Goal: Information Seeking & Learning: Check status

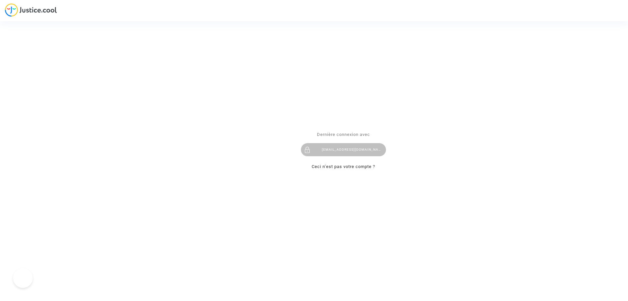
click at [320, 148] on div "[EMAIL_ADDRESS][DOMAIN_NAME]" at bounding box center [343, 149] width 85 height 13
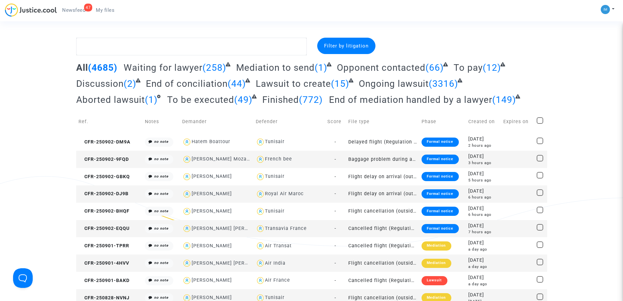
click at [485, 68] on span "(12)" at bounding box center [492, 67] width 18 height 11
click at [477, 68] on span "To pay" at bounding box center [468, 67] width 29 height 11
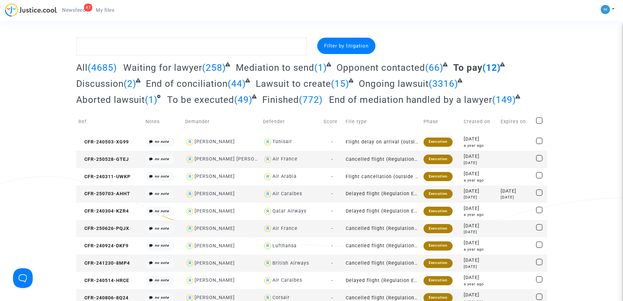
click at [193, 100] on span "To be executed" at bounding box center [200, 99] width 67 height 11
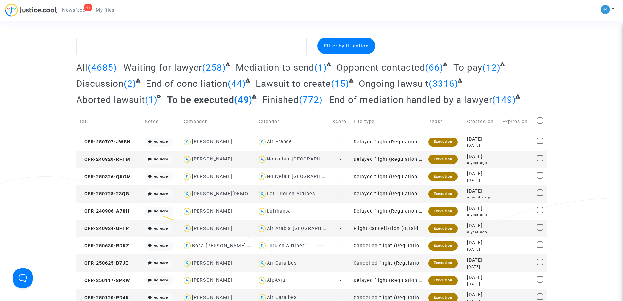
click at [465, 66] on span "To pay" at bounding box center [467, 67] width 29 height 11
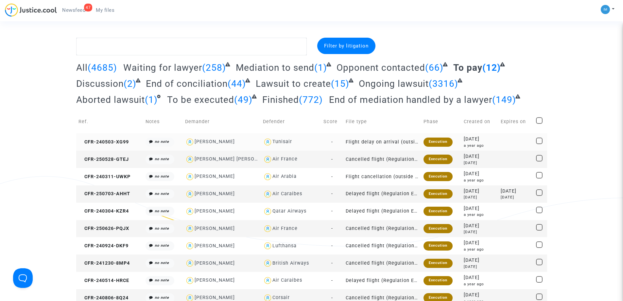
click at [441, 143] on div "Execution" at bounding box center [438, 141] width 29 height 9
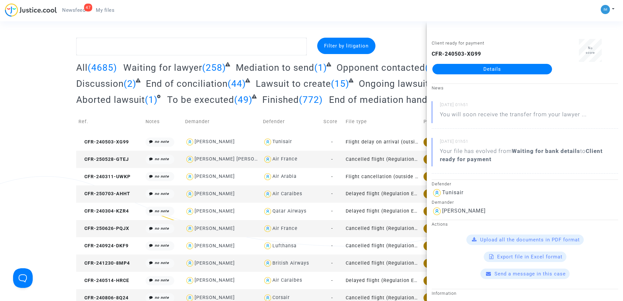
click at [421, 159] on td "Execution" at bounding box center [441, 158] width 40 height 17
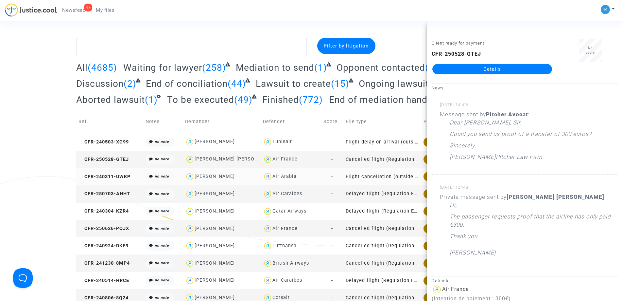
click at [421, 178] on td "Execution" at bounding box center [441, 176] width 40 height 17
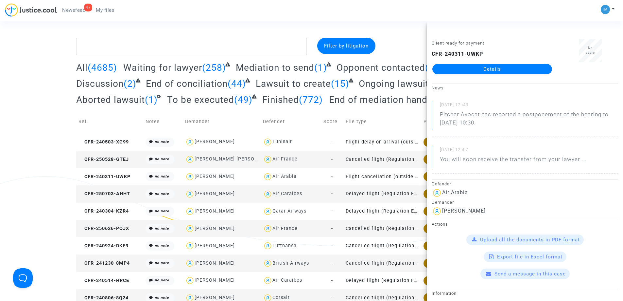
click at [421, 196] on td "Execution" at bounding box center [441, 193] width 40 height 17
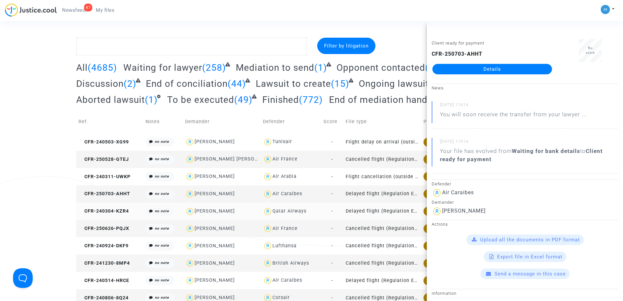
click at [424, 211] on div "Execution" at bounding box center [438, 210] width 29 height 9
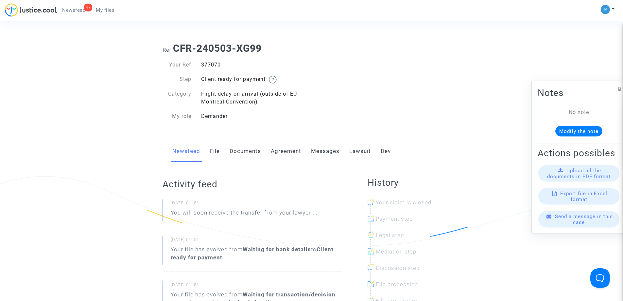
click at [359, 147] on link "Lawsuit" at bounding box center [360, 151] width 22 height 22
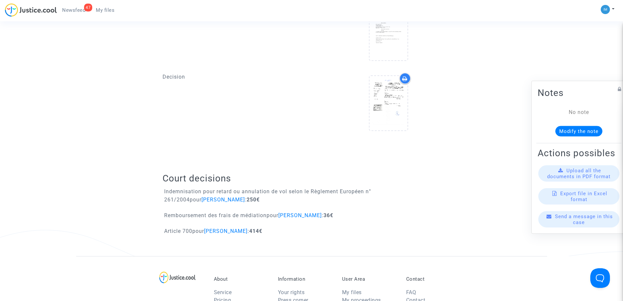
scroll to position [296, 0]
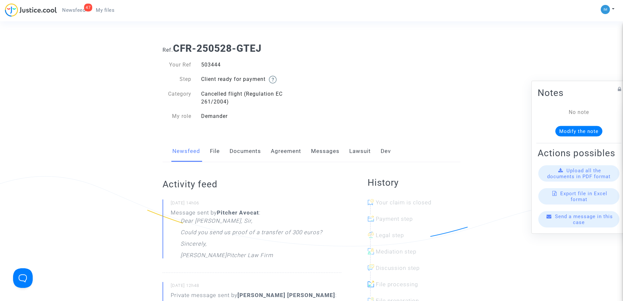
click at [354, 152] on link "Lawsuit" at bounding box center [360, 151] width 22 height 22
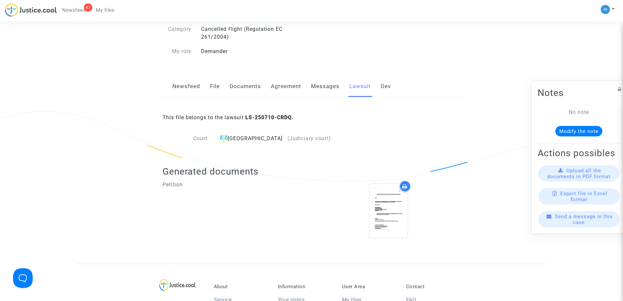
scroll to position [3, 0]
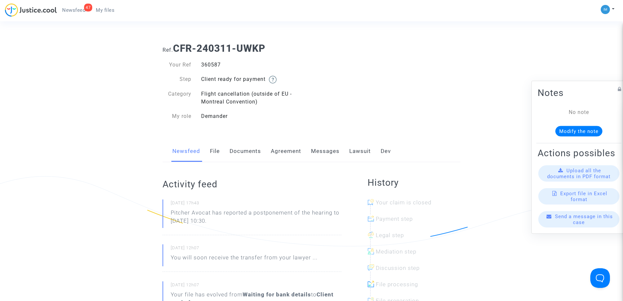
click at [353, 149] on link "Lawsuit" at bounding box center [360, 151] width 22 height 22
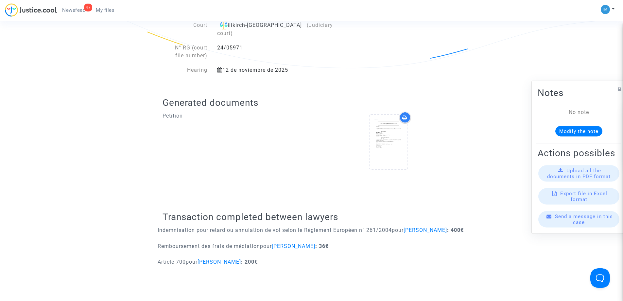
scroll to position [224, 0]
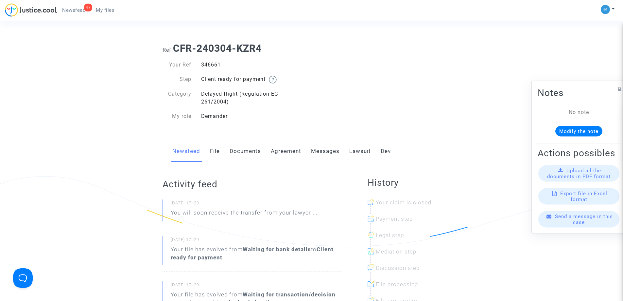
click at [360, 151] on link "Lawsuit" at bounding box center [360, 151] width 22 height 22
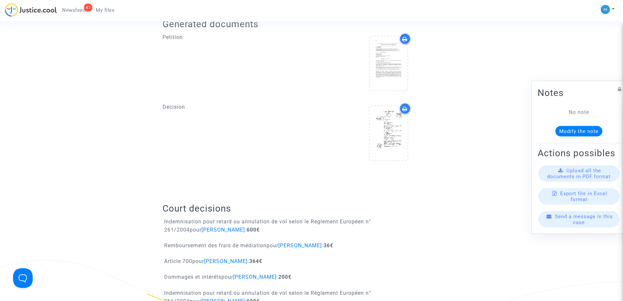
scroll to position [303, 0]
